Goal: Information Seeking & Learning: Stay updated

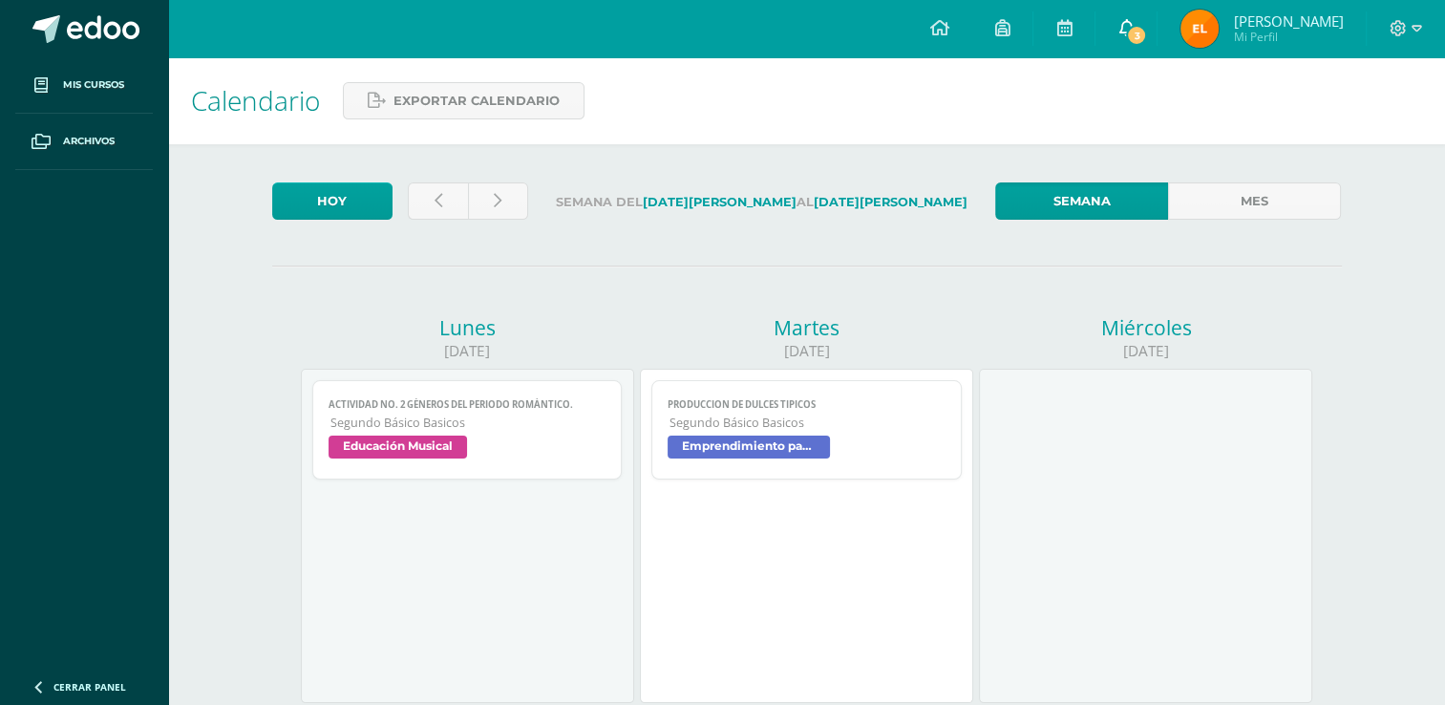
click at [1125, 13] on link "3" at bounding box center [1126, 28] width 61 height 57
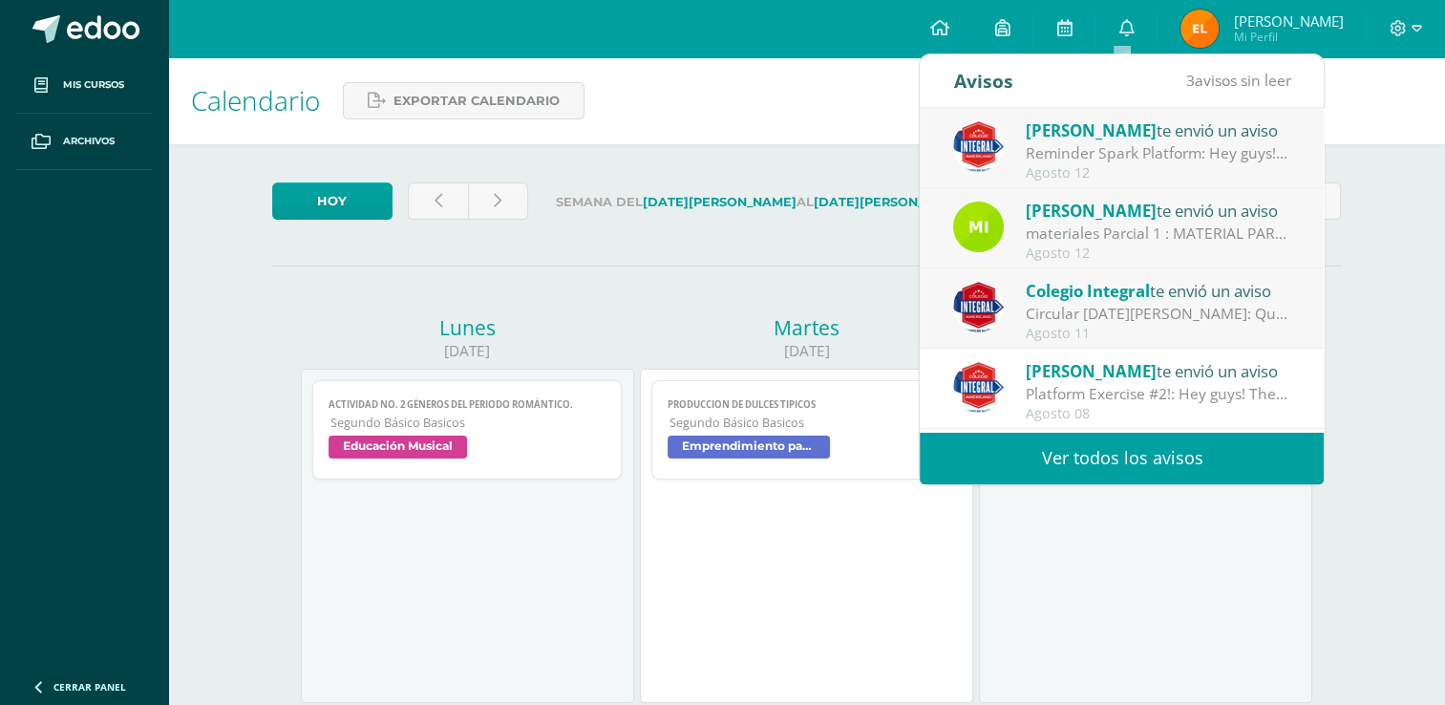
click at [1060, 446] on link "Ver todos los avisos" at bounding box center [1122, 458] width 404 height 53
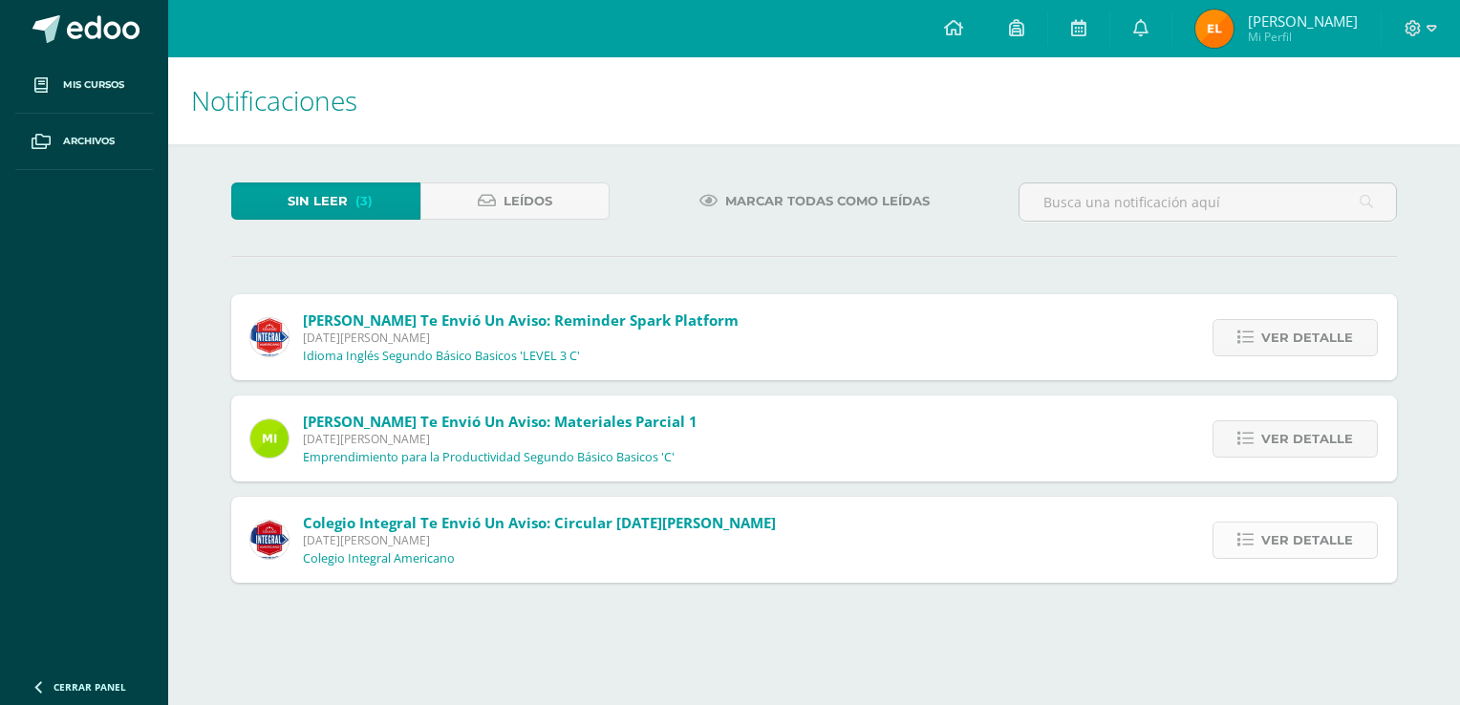
click at [1326, 529] on span "Ver detalle" at bounding box center [1307, 540] width 92 height 35
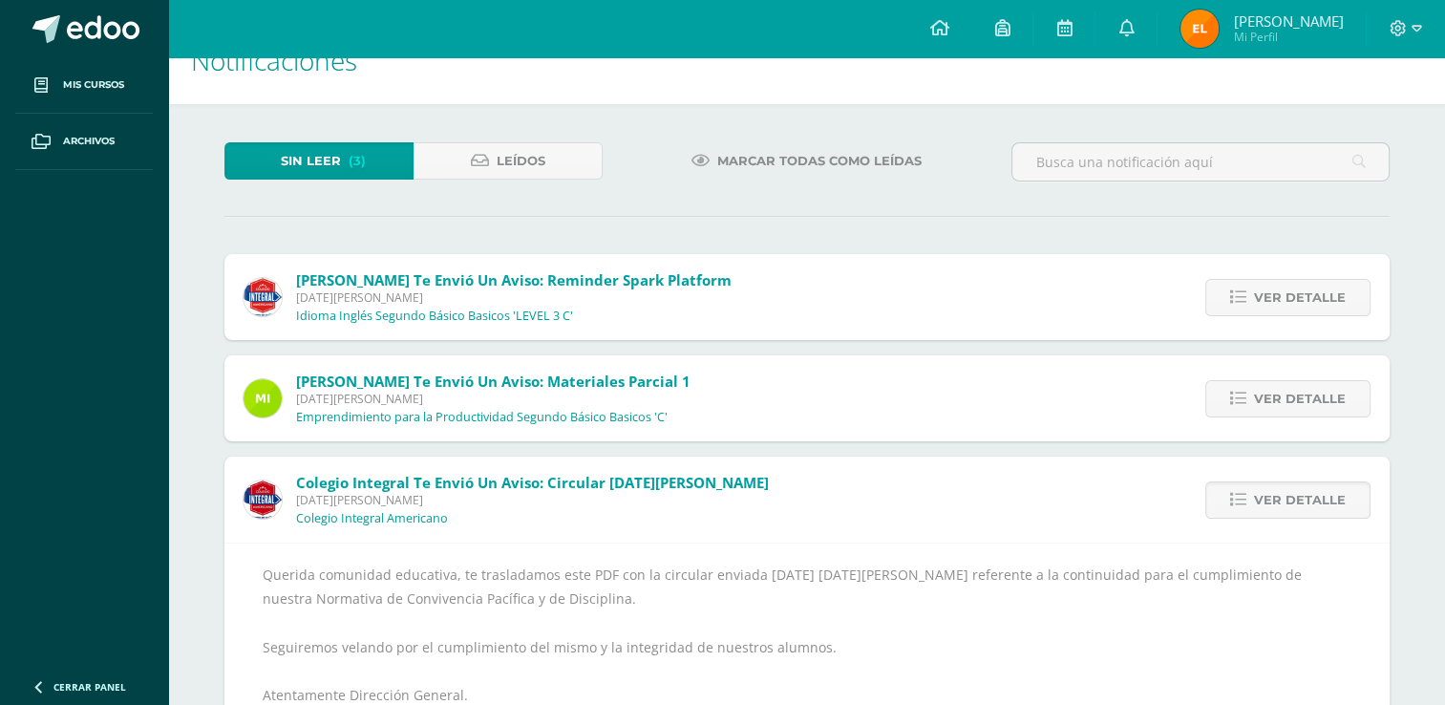
scroll to position [160, 0]
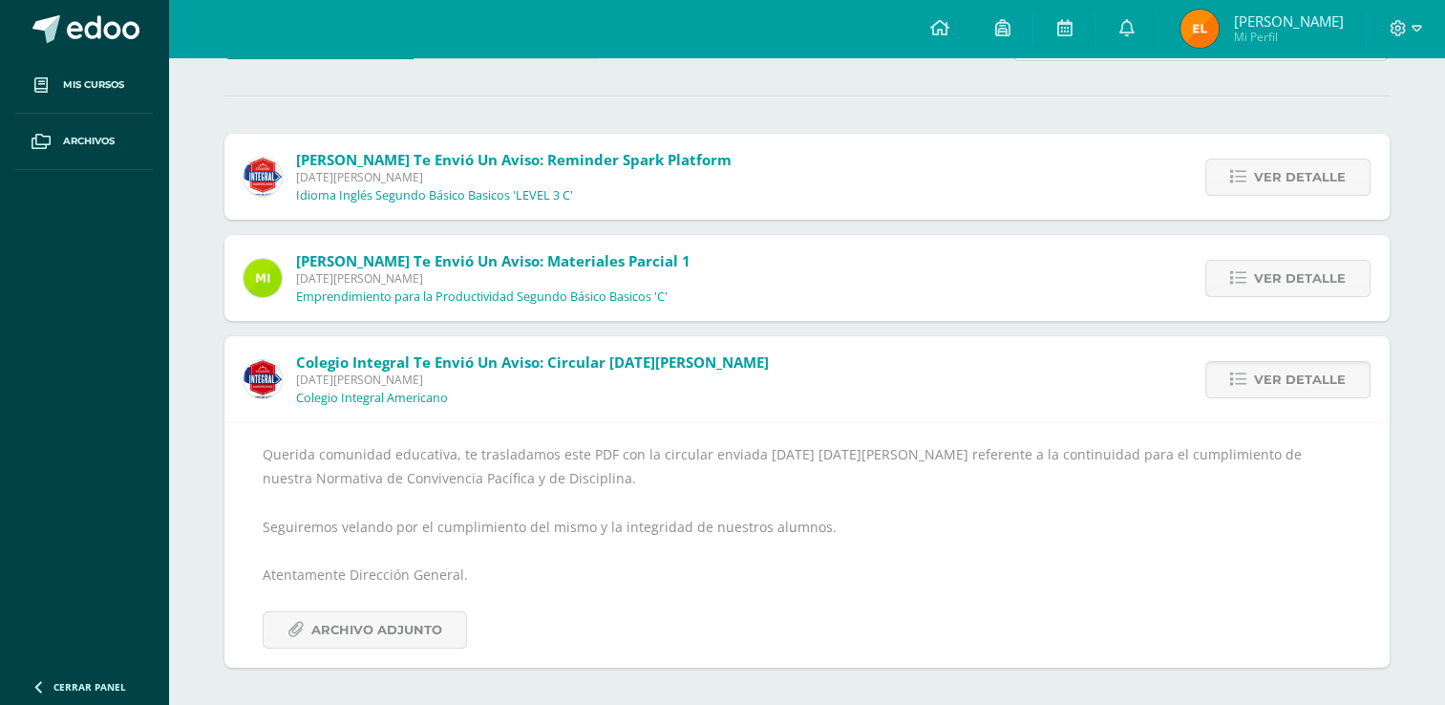
click at [423, 648] on div "Querida comunidad educativa, te trasladamos este PDF con la circular enviada [D…" at bounding box center [807, 544] width 1165 height 245
click at [445, 623] on link "Archivo Adjunto" at bounding box center [365, 629] width 204 height 37
click at [1265, 287] on span "Ver detalle" at bounding box center [1300, 278] width 92 height 35
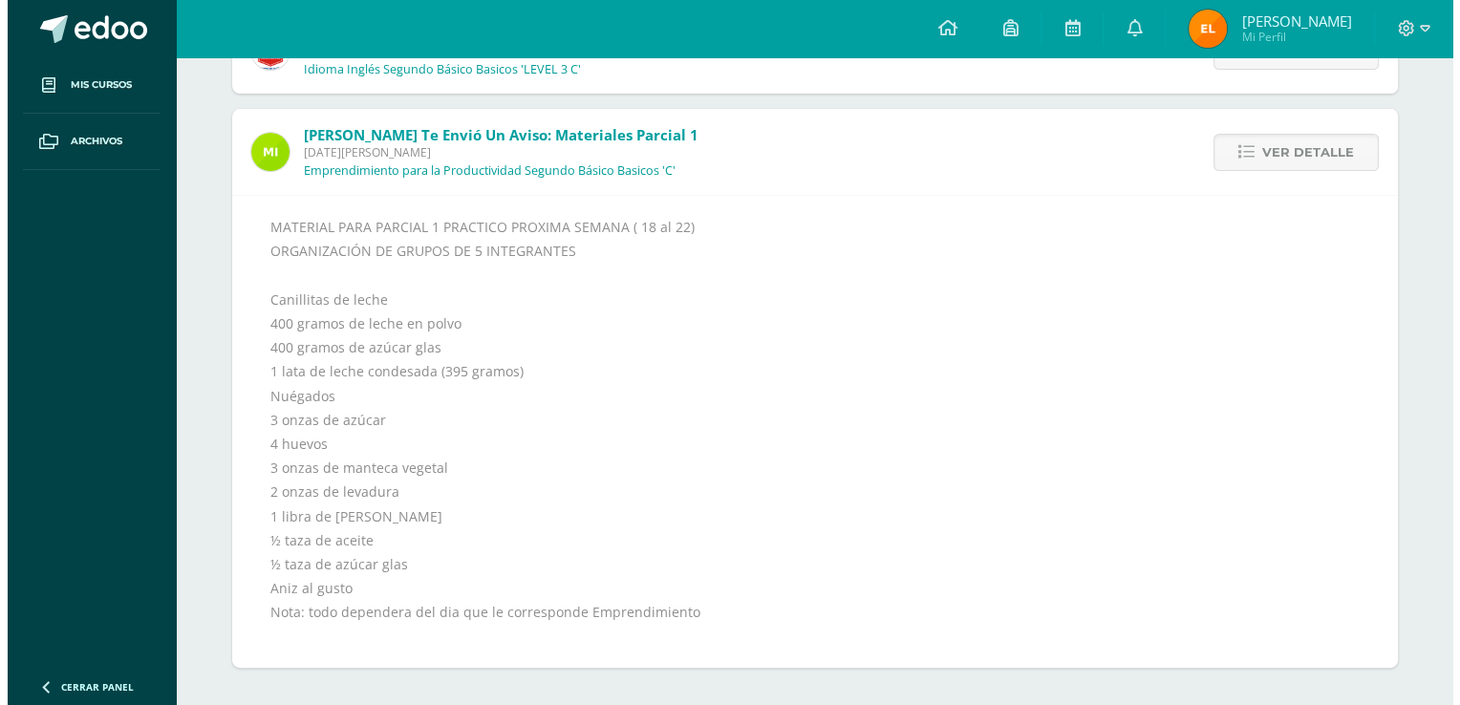
scroll to position [0, 0]
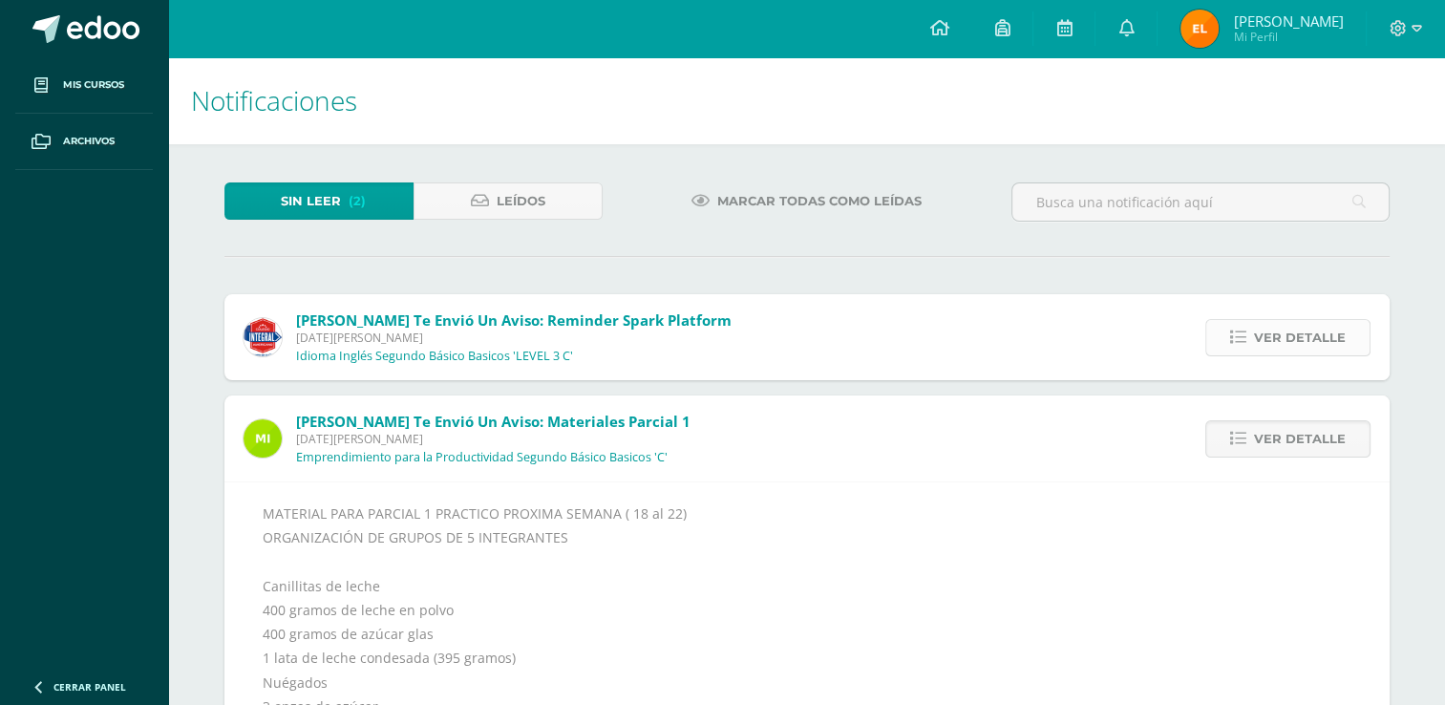
click at [1311, 345] on span "Ver detalle" at bounding box center [1300, 337] width 92 height 35
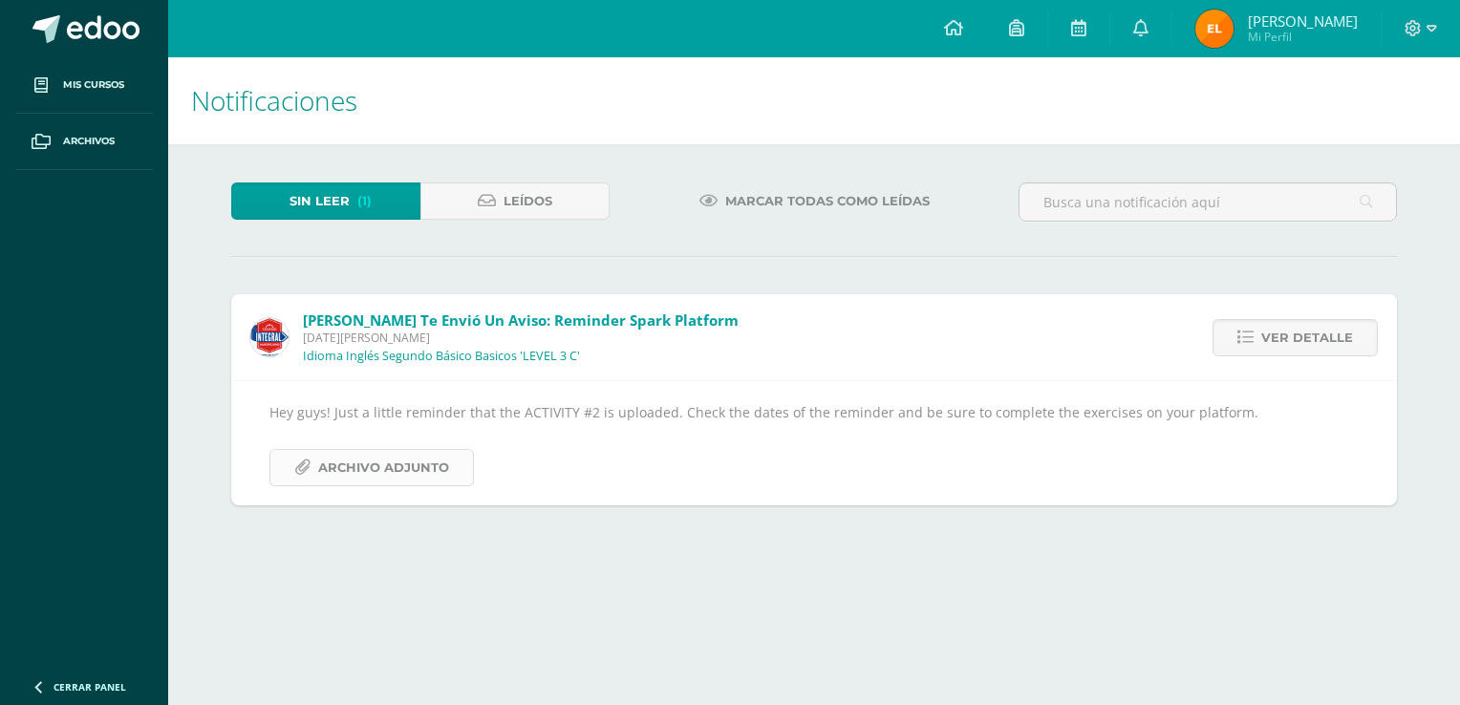
click at [393, 484] on link "Archivo Adjunto" at bounding box center [371, 467] width 204 height 37
